Goal: Task Accomplishment & Management: Manage account settings

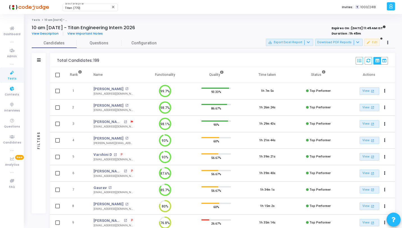
click at [12, 72] on icon at bounding box center [12, 72] width 12 height 7
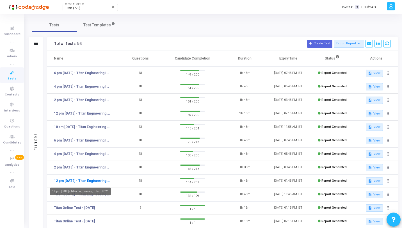
click at [98, 181] on link "12 pm - 11th Aug - Titan Engineering Intern 2026" at bounding box center [82, 180] width 56 height 5
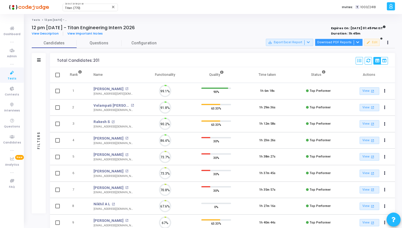
scroll to position [12, 14]
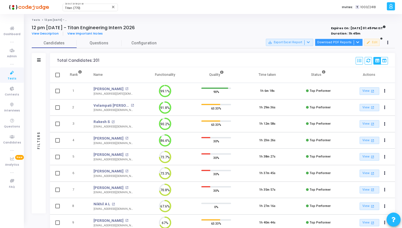
click at [355, 43] on div at bounding box center [357, 42] width 7 height 5
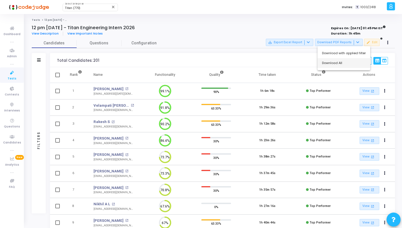
click at [339, 64] on button "Download All" at bounding box center [343, 63] width 53 height 10
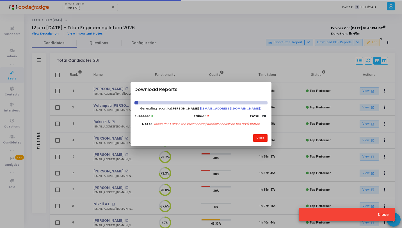
click at [258, 138] on button "Close" at bounding box center [260, 138] width 14 height 8
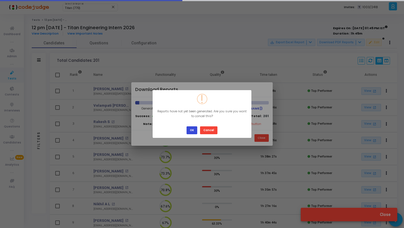
click at [191, 129] on button "OK" at bounding box center [192, 130] width 11 height 8
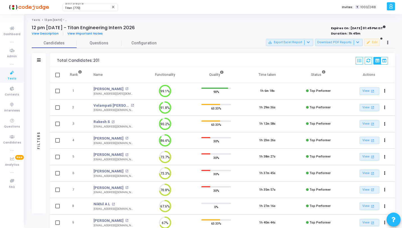
click at [15, 74] on icon at bounding box center [12, 72] width 12 height 7
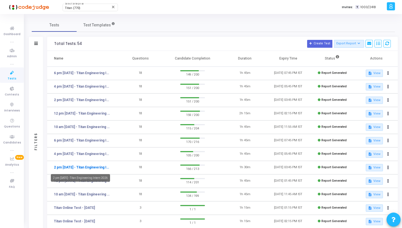
click at [92, 166] on link "2 pm - 11th Aug - Titan Engineering Intern 2026" at bounding box center [82, 167] width 56 height 5
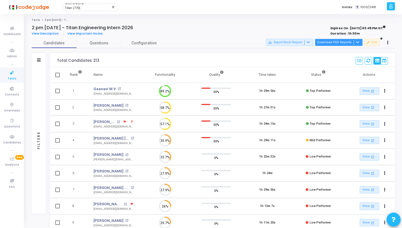
click at [360, 41] on div at bounding box center [357, 42] width 7 height 5
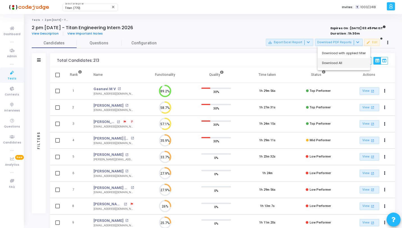
click at [339, 63] on button "Download All" at bounding box center [343, 63] width 53 height 10
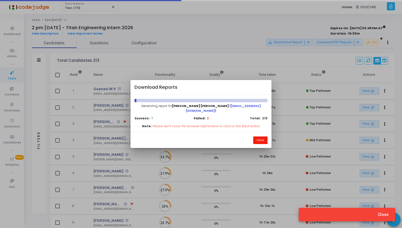
click at [256, 137] on button "Close" at bounding box center [260, 140] width 14 height 8
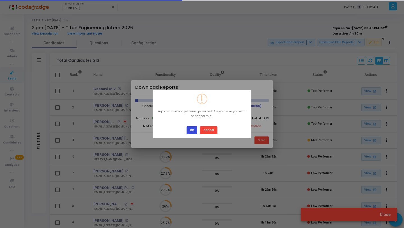
click at [191, 127] on button "OK" at bounding box center [192, 130] width 11 height 8
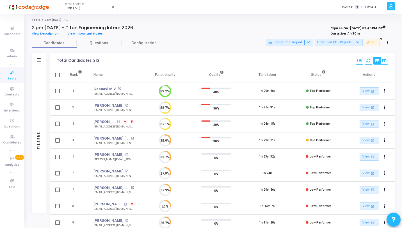
click at [12, 73] on icon at bounding box center [12, 72] width 12 height 7
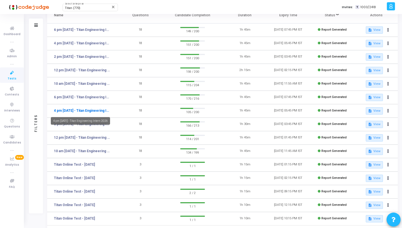
click at [78, 111] on link "4 pm - 11th Aug - Titan Engineering Intern 2026" at bounding box center [82, 110] width 56 height 5
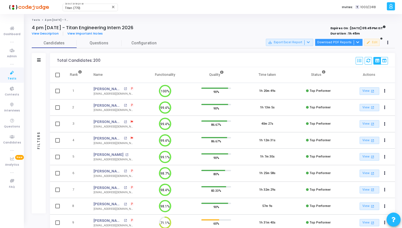
click at [357, 42] on icon at bounding box center [357, 42] width 3 height 3
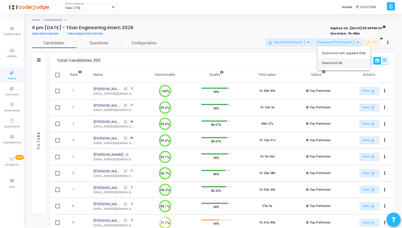
click at [340, 63] on button "Download All" at bounding box center [343, 63] width 53 height 10
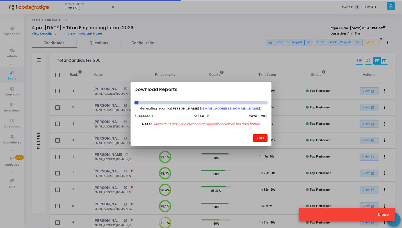
click at [257, 138] on button "Close" at bounding box center [260, 138] width 14 height 8
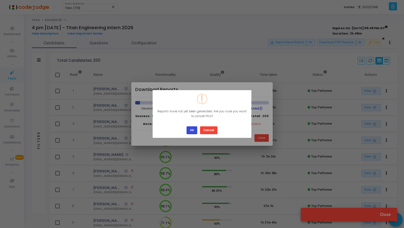
click at [193, 126] on button "OK" at bounding box center [192, 130] width 11 height 8
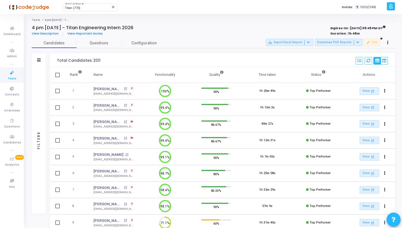
click at [12, 74] on icon at bounding box center [12, 72] width 12 height 7
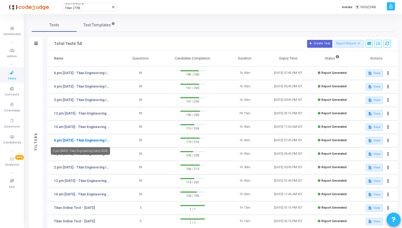
click at [61, 142] on link "6 pm - 11th Aug - Titan Engineering Intern 2026" at bounding box center [82, 140] width 56 height 5
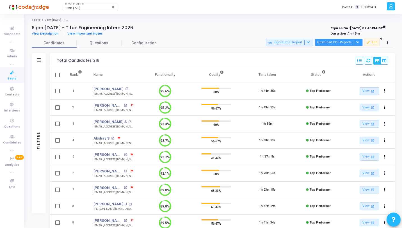
click at [357, 42] on icon at bounding box center [357, 42] width 3 height 3
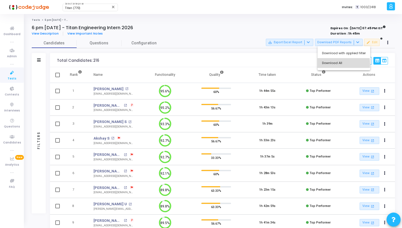
click at [335, 64] on button "Download All" at bounding box center [343, 63] width 53 height 10
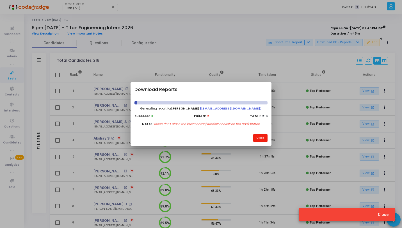
click at [257, 140] on button "Close" at bounding box center [260, 138] width 14 height 8
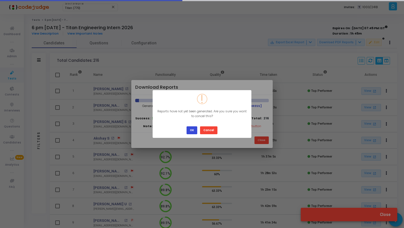
click at [189, 130] on button "OK" at bounding box center [192, 130] width 11 height 8
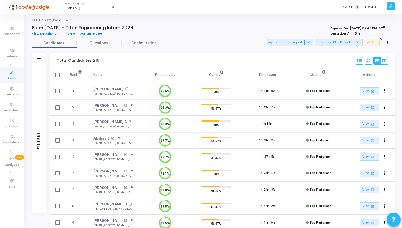
click at [12, 75] on icon at bounding box center [12, 72] width 12 height 7
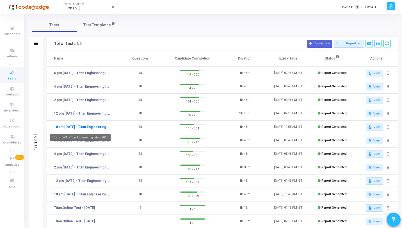
click at [83, 127] on link "10 am - 12th Aug - Titan Engineering Intern 2026" at bounding box center [82, 126] width 56 height 5
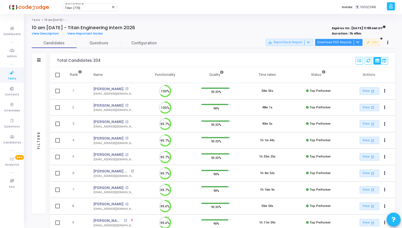
click at [361, 42] on button "Download PDF Reports" at bounding box center [339, 42] width 48 height 7
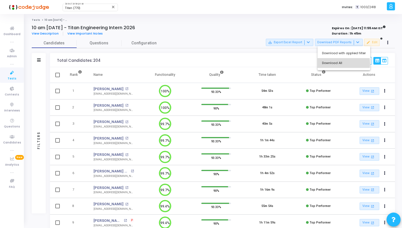
click at [340, 64] on button "Download All" at bounding box center [343, 63] width 53 height 10
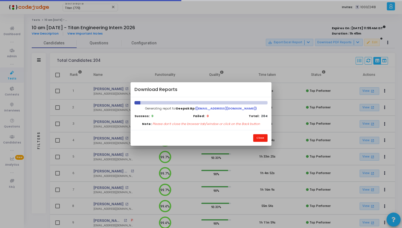
click at [261, 137] on button "Close" at bounding box center [260, 138] width 14 height 8
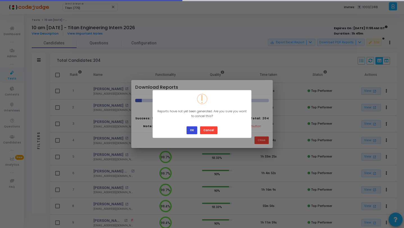
click at [190, 131] on button "OK" at bounding box center [192, 130] width 11 height 8
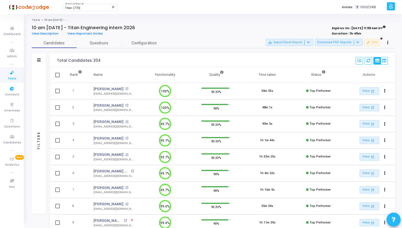
click at [12, 80] on span "Tests" at bounding box center [12, 78] width 9 height 5
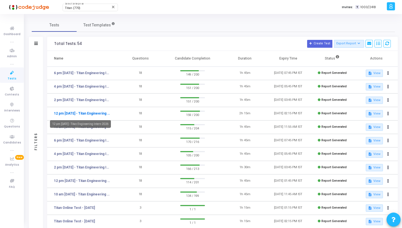
click at [78, 115] on link "12 pm - 12th Aug - Titan Engineering Intern 2026" at bounding box center [82, 113] width 56 height 5
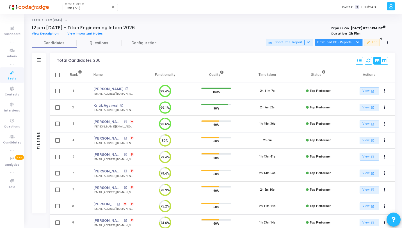
click at [359, 42] on div at bounding box center [357, 42] width 7 height 5
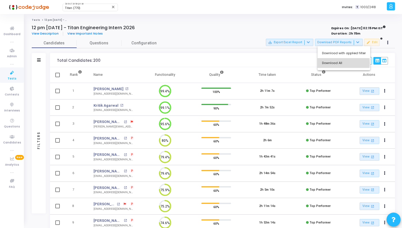
click at [336, 63] on button "Download All" at bounding box center [343, 63] width 53 height 10
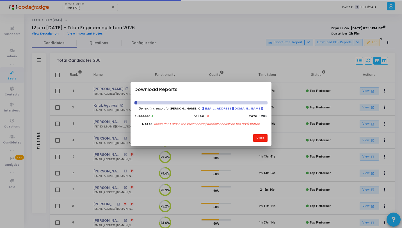
click at [256, 136] on button "Close" at bounding box center [260, 138] width 14 height 8
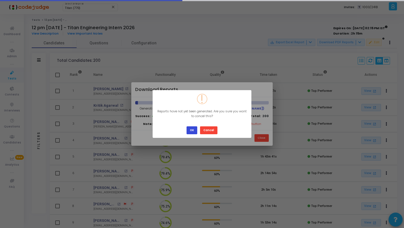
click at [191, 132] on button "OK" at bounding box center [192, 130] width 11 height 8
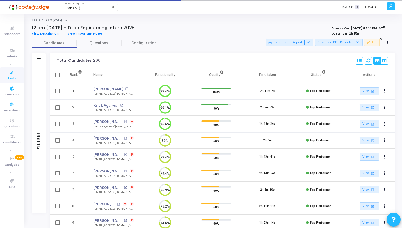
click at [7, 77] on link "Tests" at bounding box center [12, 74] width 24 height 15
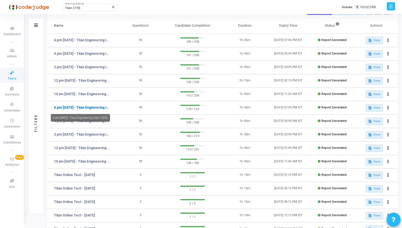
click at [91, 107] on link "6 pm - 11th Aug - Titan Engineering Intern 2026" at bounding box center [82, 107] width 56 height 5
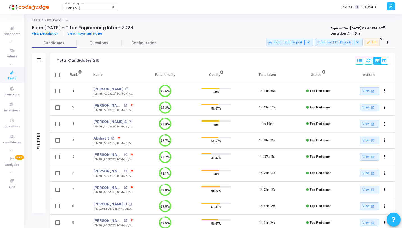
click at [363, 43] on div "save_alt Export Excel Report Download PDF Reports edit Edit" at bounding box center [329, 43] width 126 height 8
click at [361, 43] on button "Download PDF Reports" at bounding box center [339, 42] width 48 height 7
click at [343, 61] on button "Download All" at bounding box center [343, 63] width 53 height 10
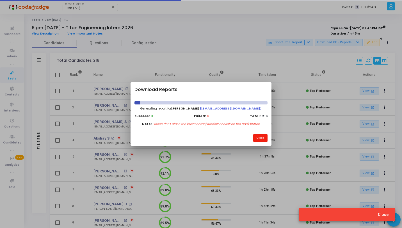
click at [260, 138] on button "Close" at bounding box center [260, 138] width 14 height 8
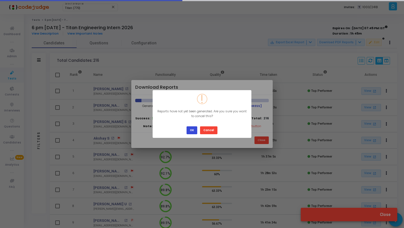
click at [196, 130] on button "OK" at bounding box center [192, 130] width 11 height 8
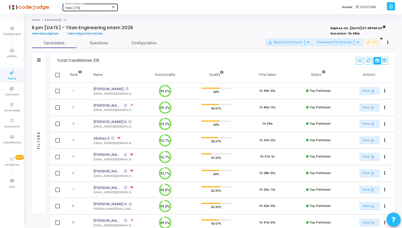
click at [76, 10] on span "Titan (770)" at bounding box center [72, 8] width 15 height 4
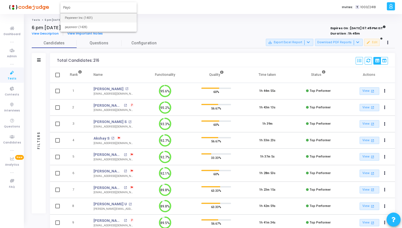
type input "Payo"
click at [79, 16] on span "Payoneer Inc (1401)" at bounding box center [98, 17] width 67 height 9
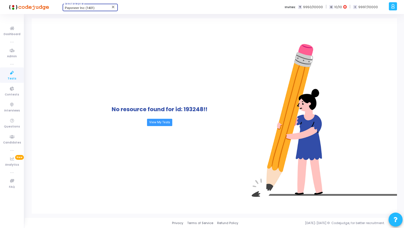
click at [395, 5] on icon at bounding box center [393, 6] width 4 height 6
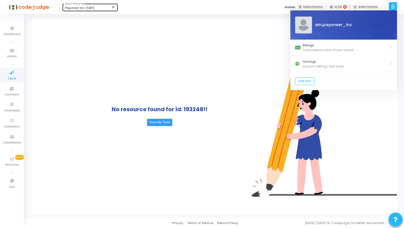
click at [209, 62] on div "No resource found for id: 193248!! View My Tests" at bounding box center [160, 115] width 256 height 195
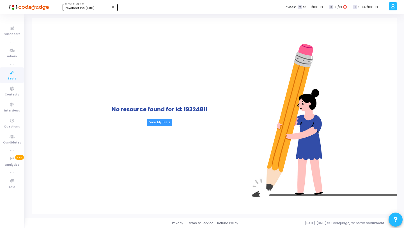
click at [11, 72] on icon at bounding box center [12, 72] width 12 height 7
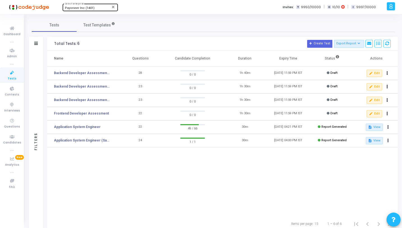
click at [392, 6] on icon at bounding box center [391, 6] width 4 height 6
click at [390, 11] on kt-user-profile "a am.payoneer_inc Billings Subscribe to a plan of your choice Settings Account …" at bounding box center [390, 7] width 10 height 14
click at [390, 9] on icon at bounding box center [391, 6] width 4 height 6
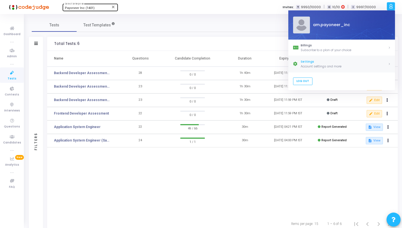
click at [309, 67] on div "Account settings and more" at bounding box center [344, 66] width 87 height 5
select select "91"
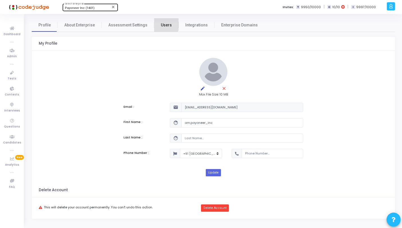
click at [160, 21] on link "Users" at bounding box center [166, 24] width 24 height 13
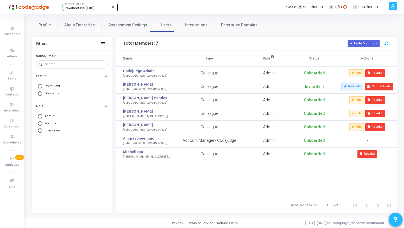
drag, startPoint x: 151, startPoint y: 75, endPoint x: 120, endPoint y: 75, distance: 31.4
click at [120, 75] on td "Codejudge Admin rajatty@payoneer.com" at bounding box center [144, 73] width 56 height 13
copy div "rajatty@payoneer.com"
click at [12, 28] on icon at bounding box center [12, 28] width 12 height 7
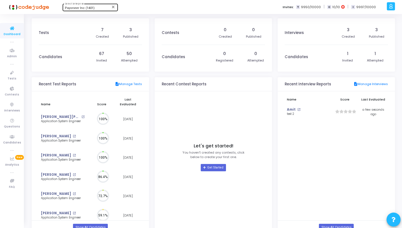
scroll to position [3, 3]
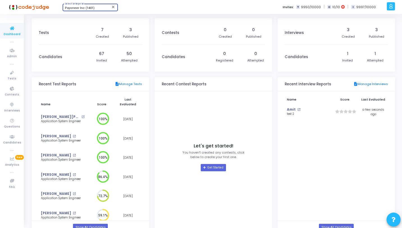
click at [69, 8] on span "Payoneer Inc (1401)" at bounding box center [80, 8] width 30 height 4
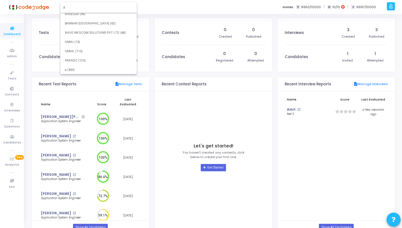
scroll to position [0, 0]
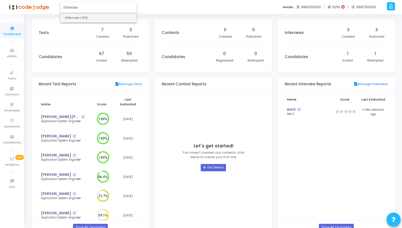
type input "Allremote"
click at [65, 17] on span "AllRemote (793)" at bounding box center [98, 17] width 67 height 9
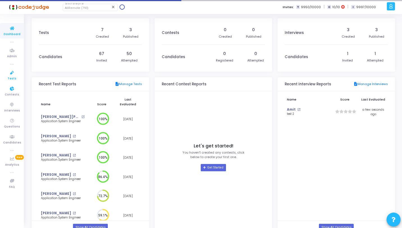
click at [21, 68] on link "Tests" at bounding box center [12, 74] width 24 height 15
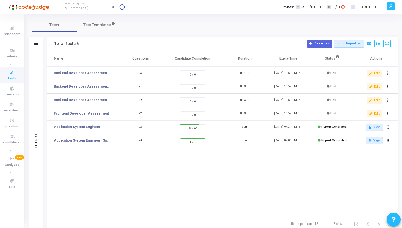
click at [391, 8] on icon at bounding box center [391, 6] width 4 height 6
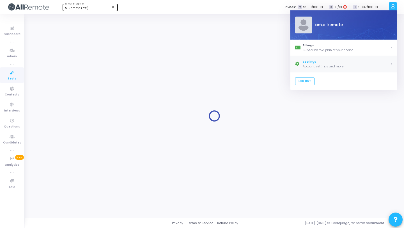
click at [324, 59] on link "Settings Account settings and more" at bounding box center [343, 64] width 107 height 16
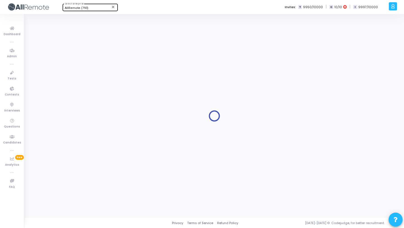
select select "91"
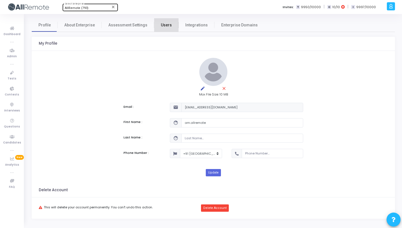
click at [166, 22] on link "Users" at bounding box center [166, 24] width 24 height 13
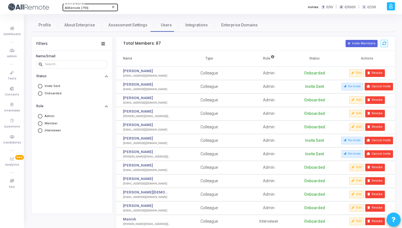
click at [80, 70] on div "Name/Email: search" at bounding box center [72, 61] width 80 height 21
click at [81, 65] on input "text" at bounding box center [75, 64] width 61 height 3
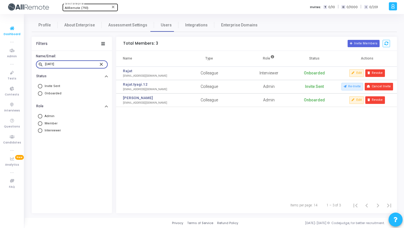
type input "raja"
click at [15, 32] on span "Dashboard" at bounding box center [12, 34] width 17 height 5
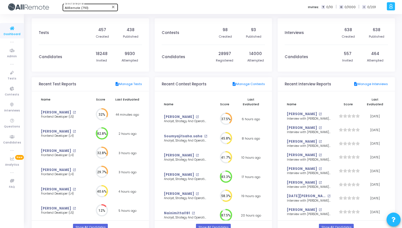
scroll to position [3, 3]
